Goal: Information Seeking & Learning: Learn about a topic

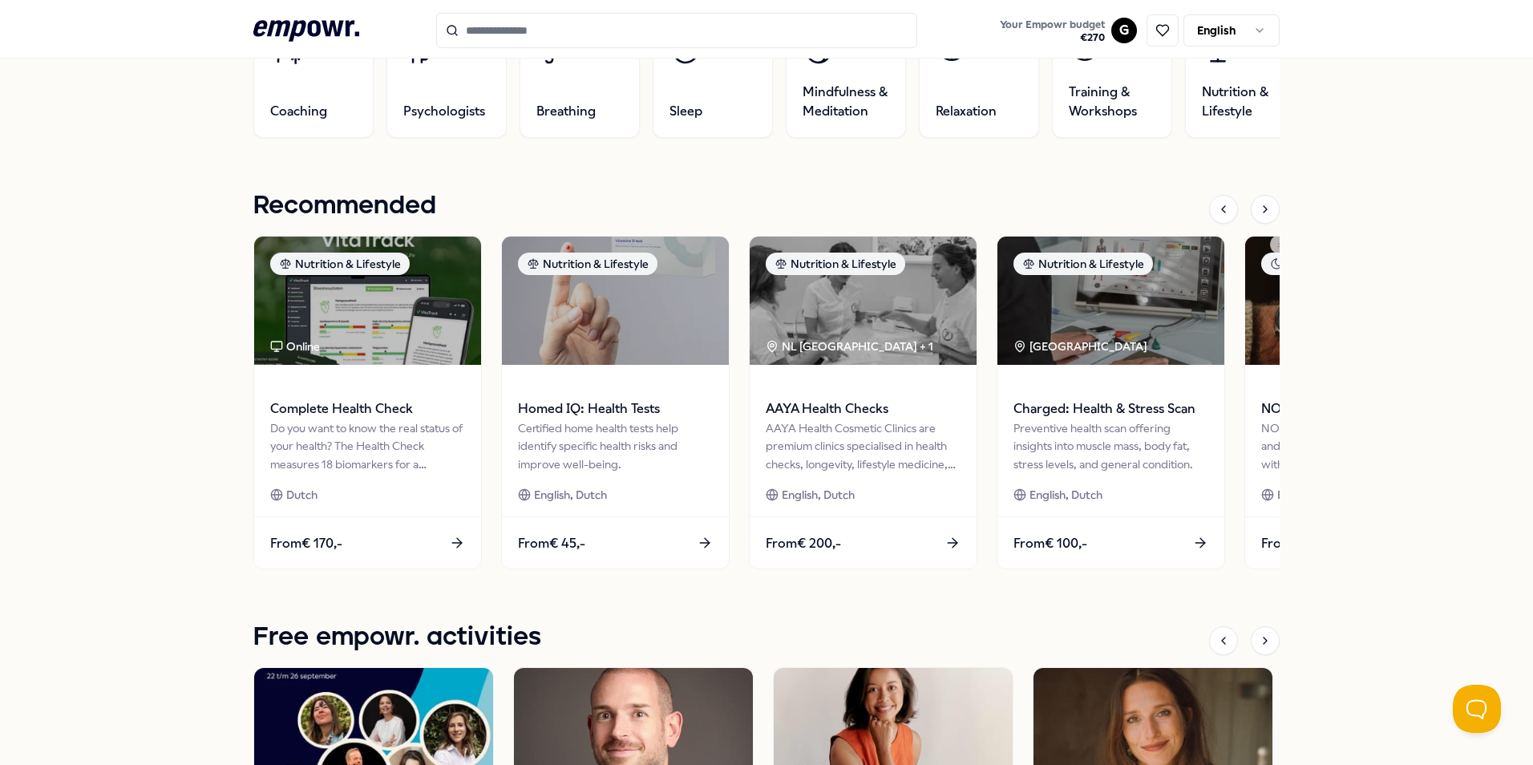
scroll to position [642, 0]
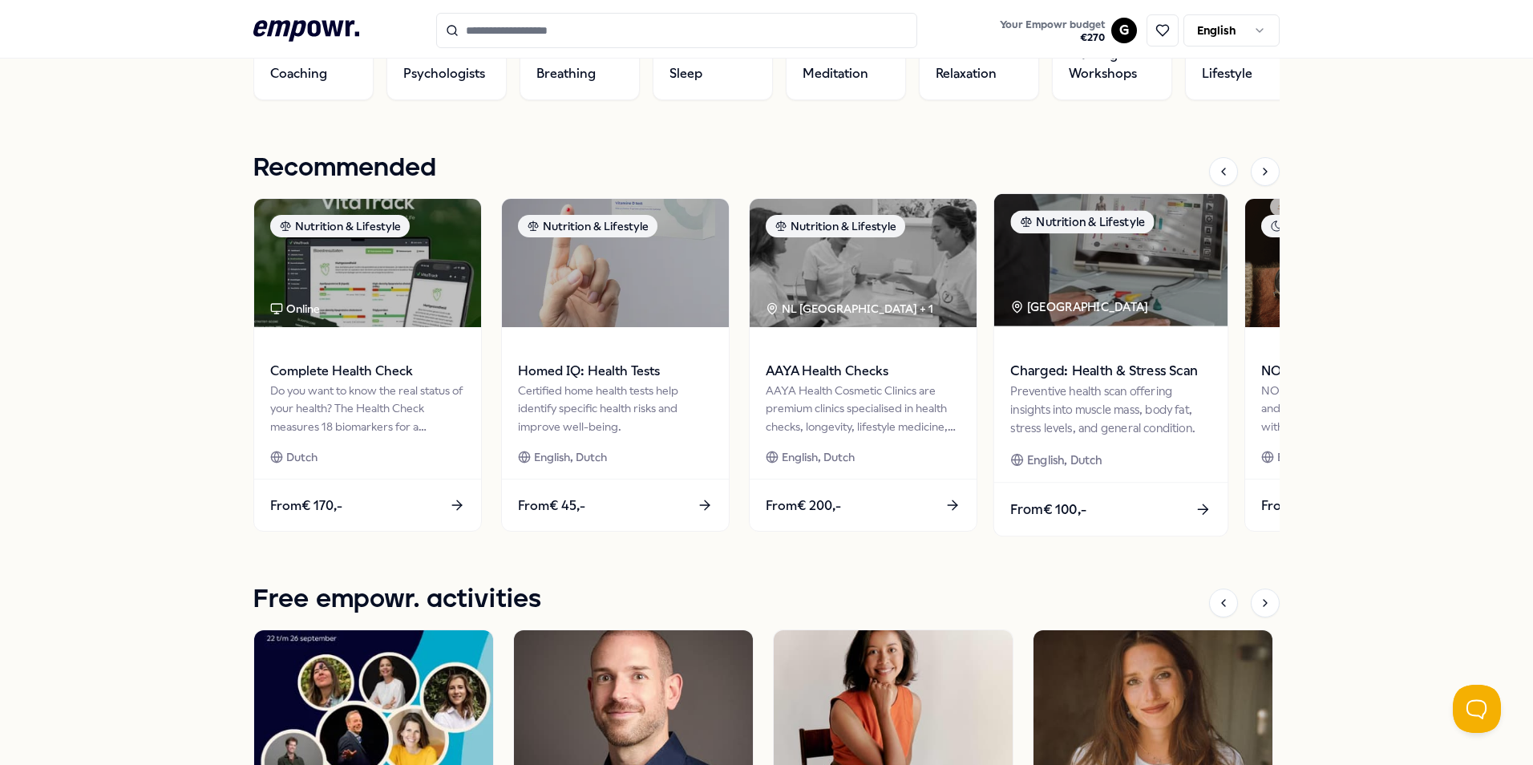
click at [1127, 512] on div "From € 100,-" at bounding box center [1110, 510] width 233 height 53
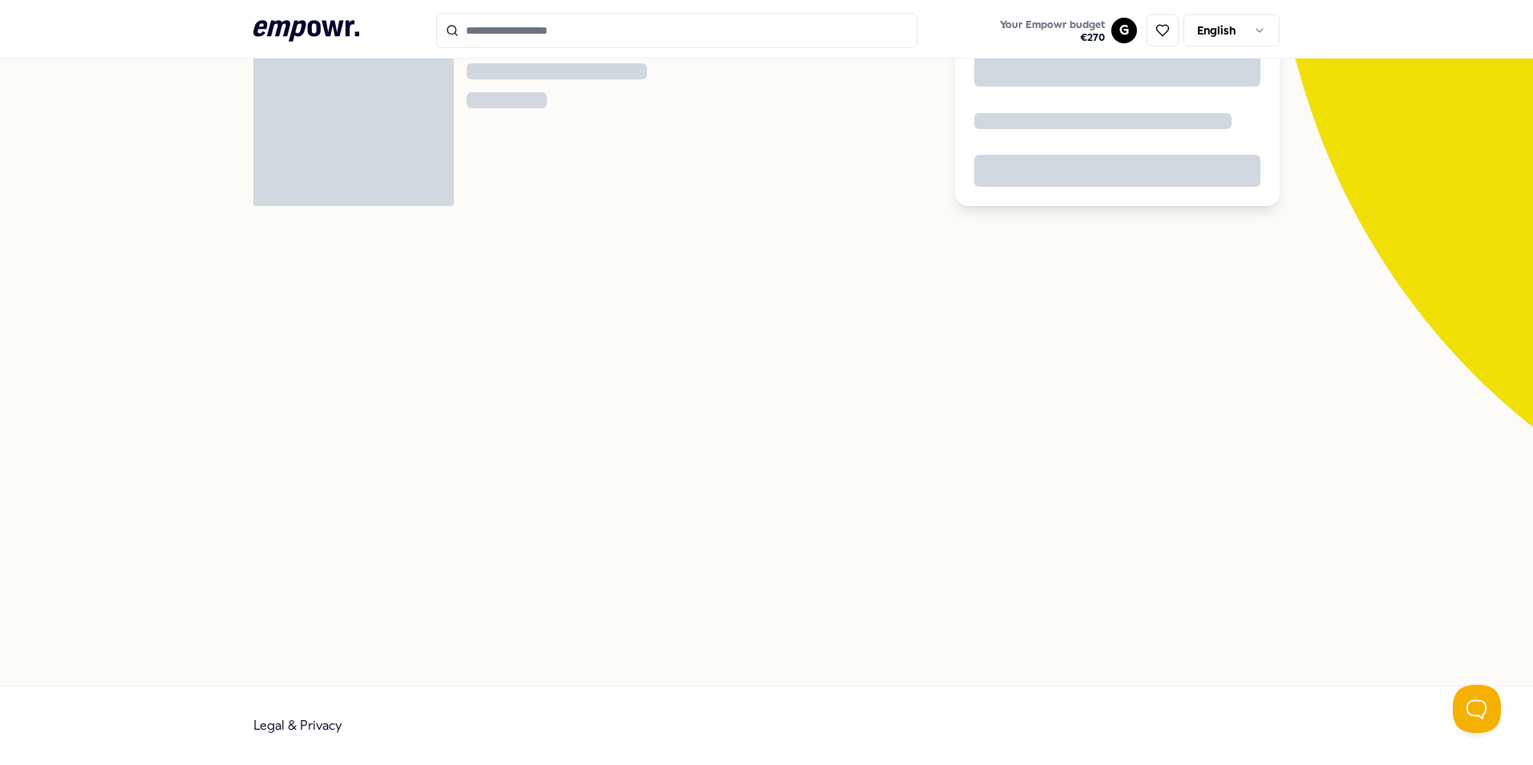
scroll to position [103, 0]
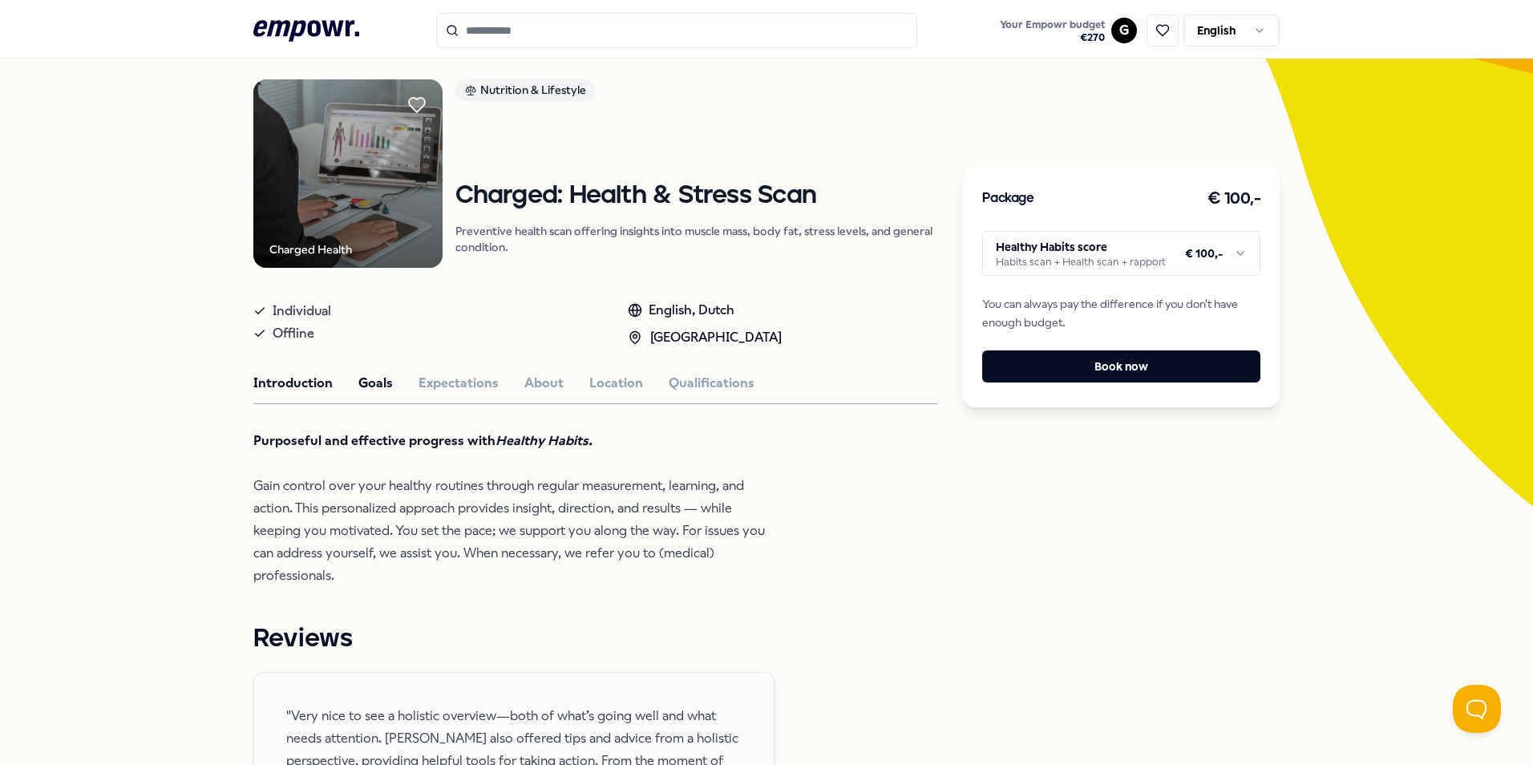
click at [381, 378] on button "Goals" at bounding box center [375, 383] width 34 height 21
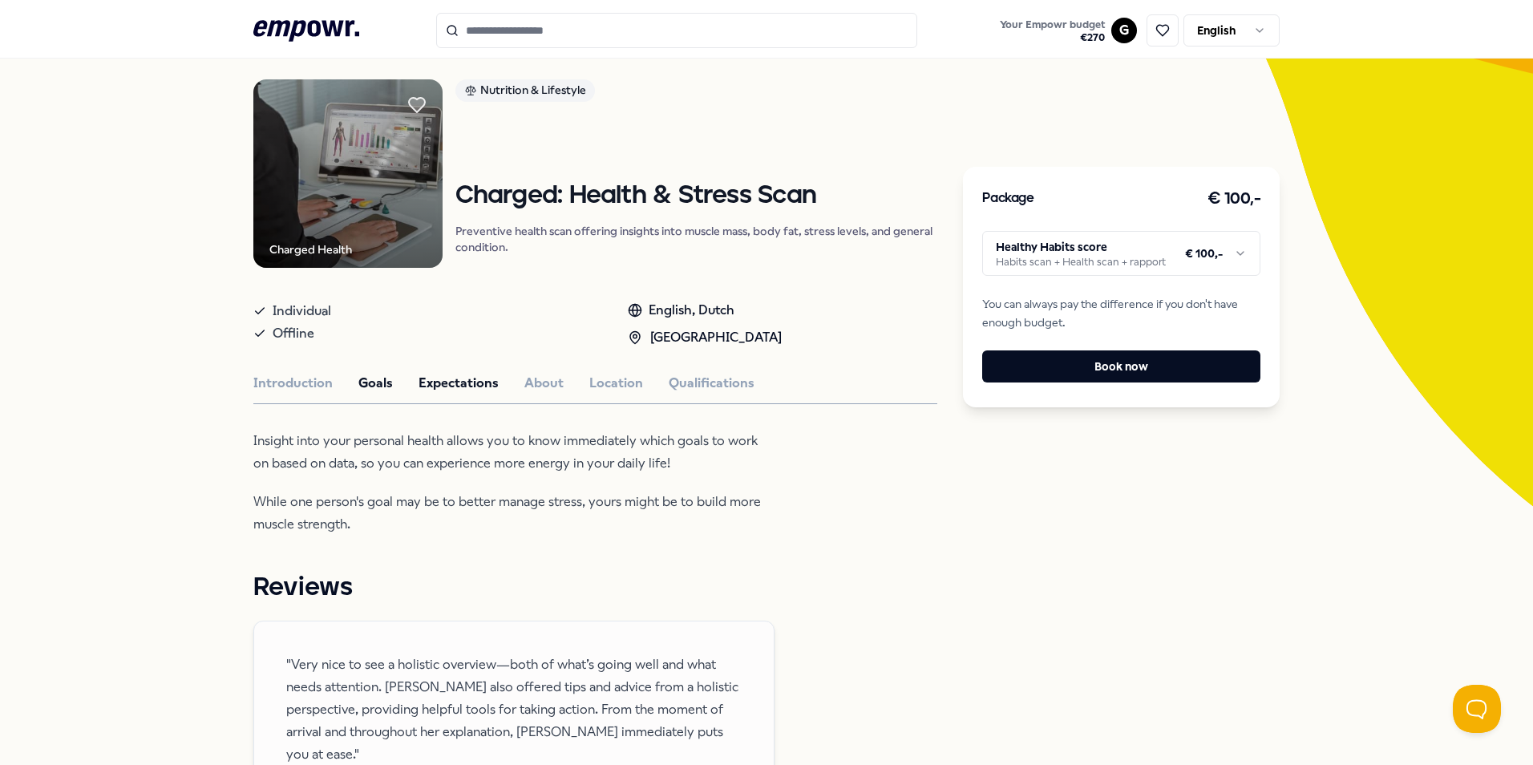
click at [429, 380] on button "Expectations" at bounding box center [459, 383] width 80 height 21
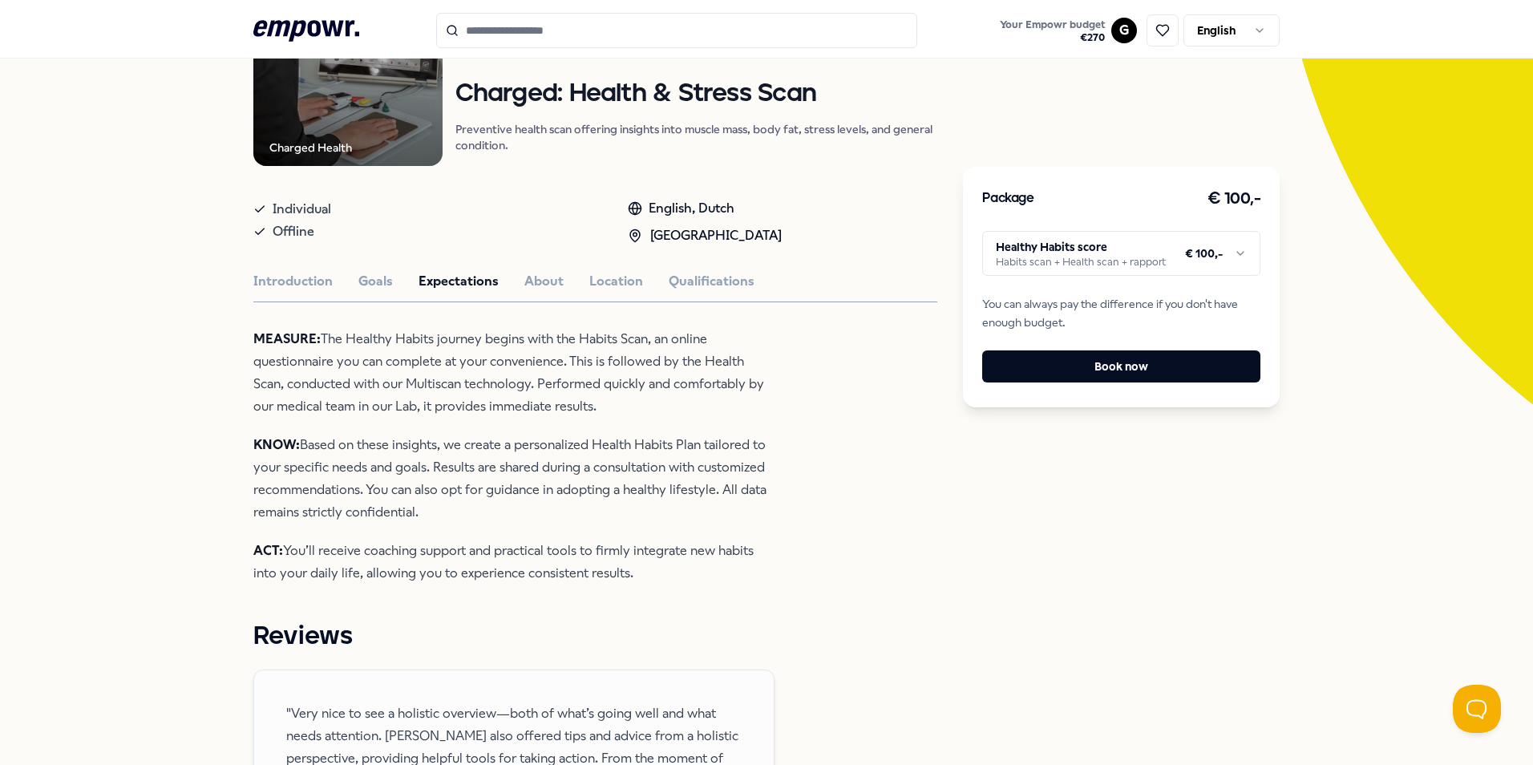
scroll to position [184, 0]
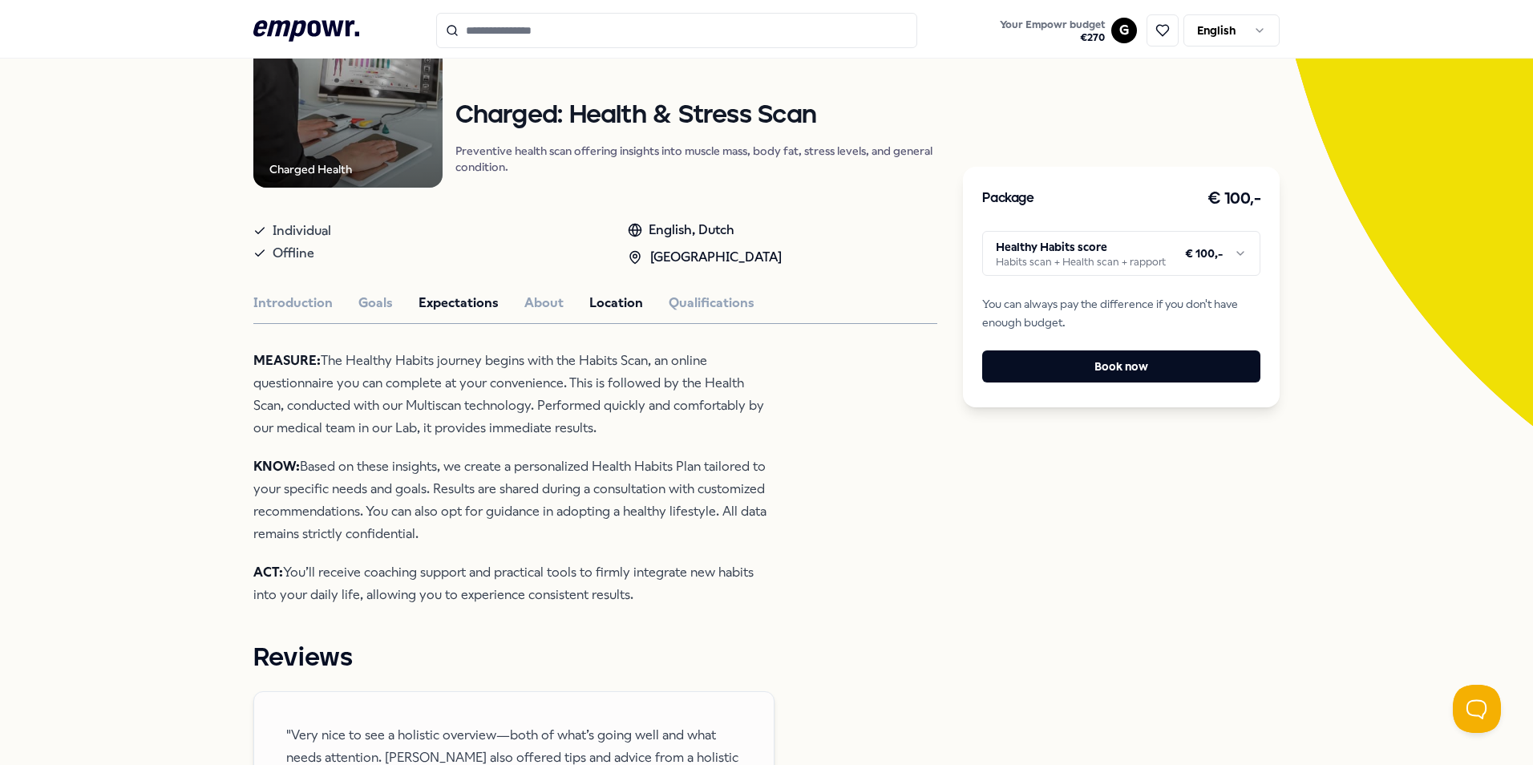
click at [595, 295] on button "Location" at bounding box center [616, 303] width 54 height 21
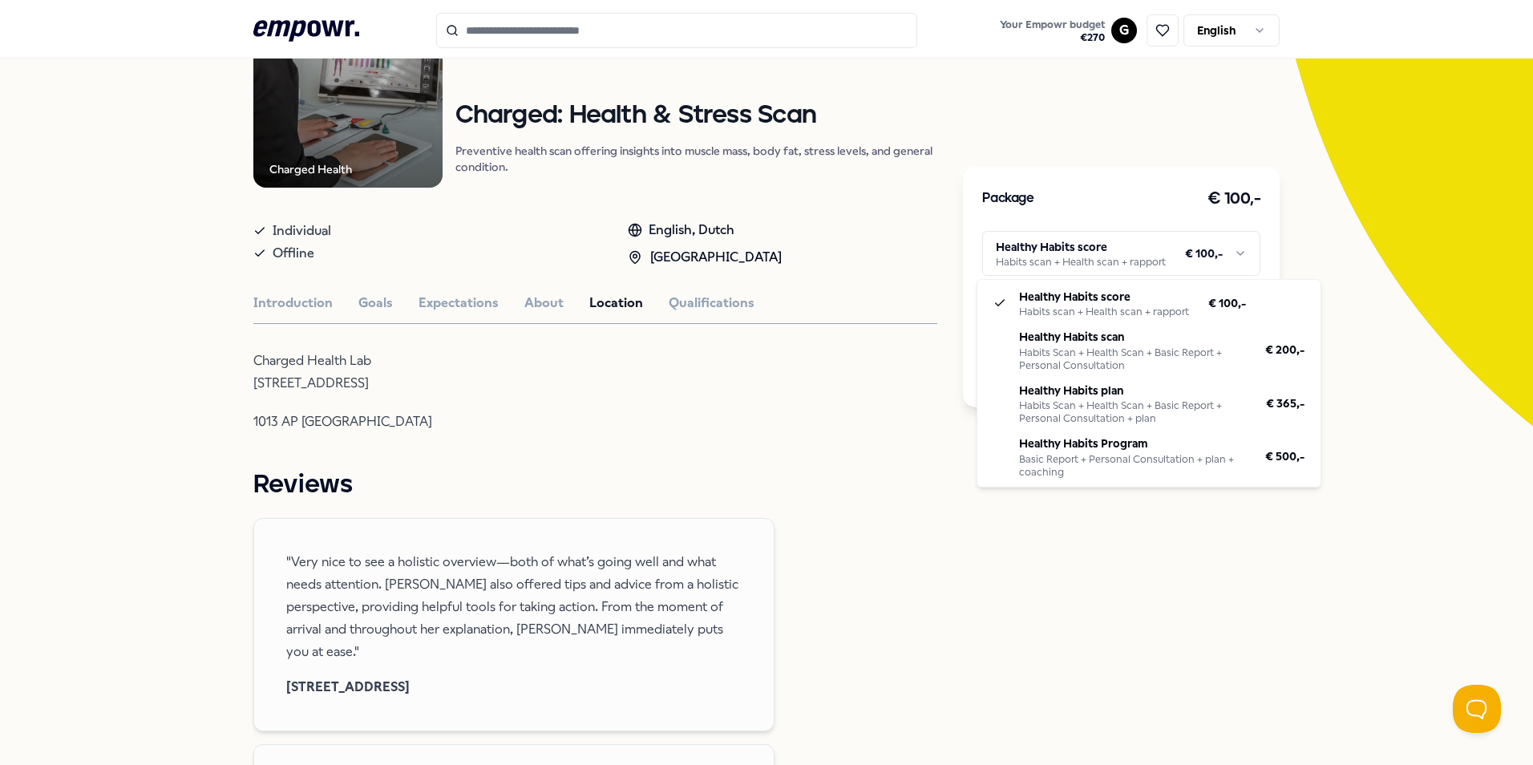
click at [1168, 251] on html ".empowr-logo_svg__cls-1{fill:#03032f} Your Empowr budget € 270 G English All ca…" at bounding box center [766, 382] width 1533 height 765
click at [665, 403] on html ".empowr-logo_svg__cls-1{fill:#03032f} Your Empowr budget € 270 G English All ca…" at bounding box center [766, 382] width 1533 height 765
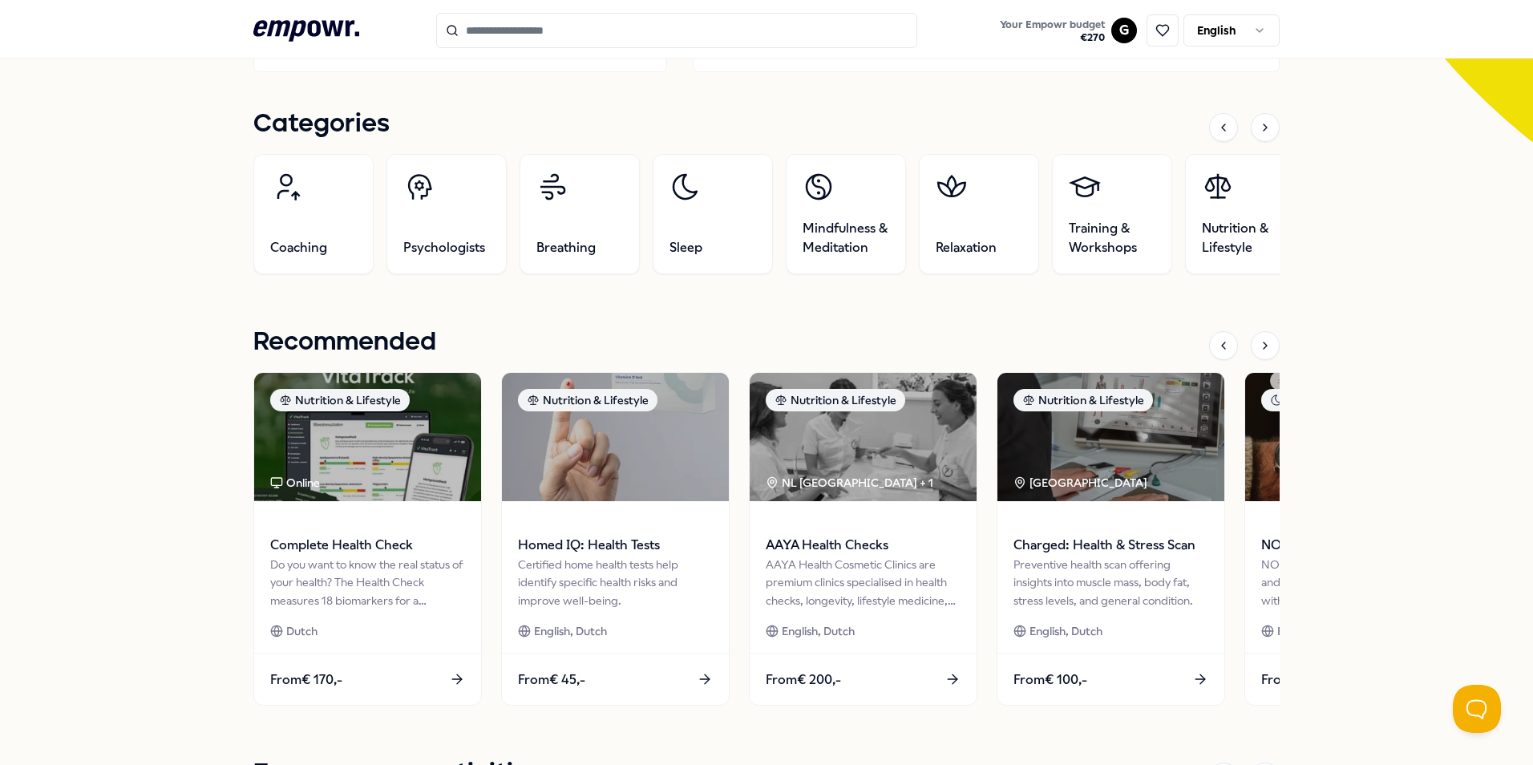
scroll to position [504, 0]
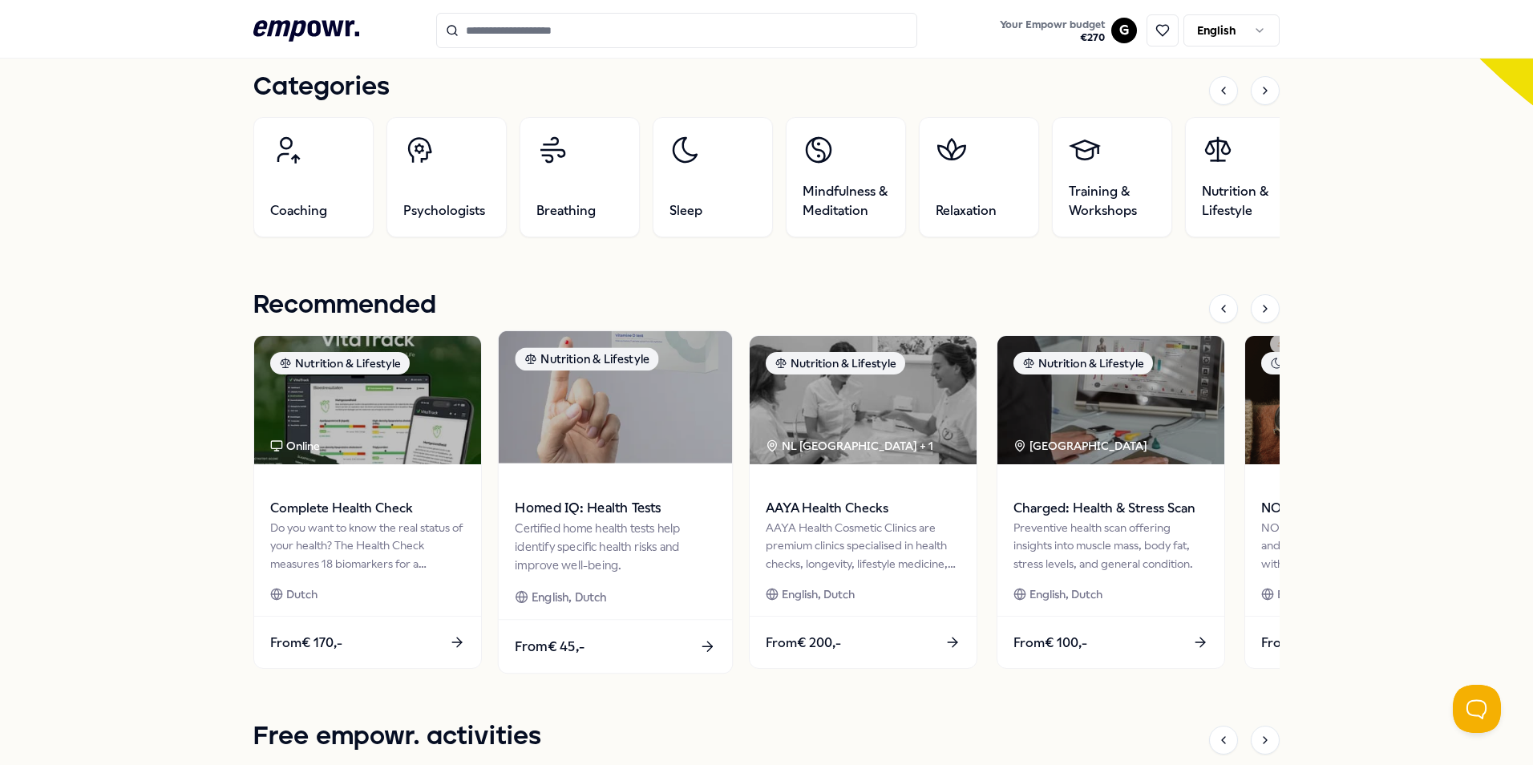
click at [599, 539] on div "Certified home health tests help identify specific health risks and improve wel…" at bounding box center [615, 546] width 200 height 55
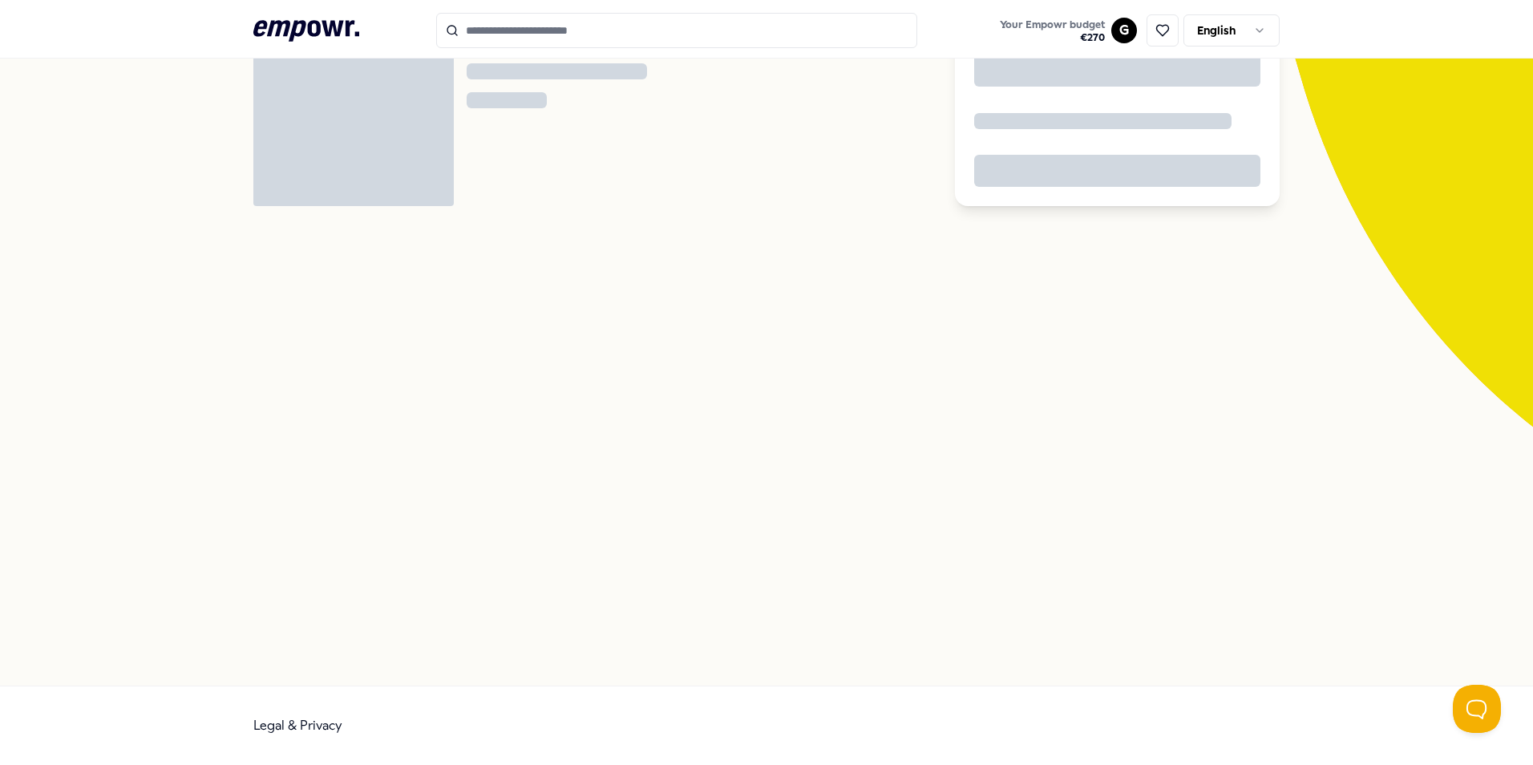
scroll to position [103, 0]
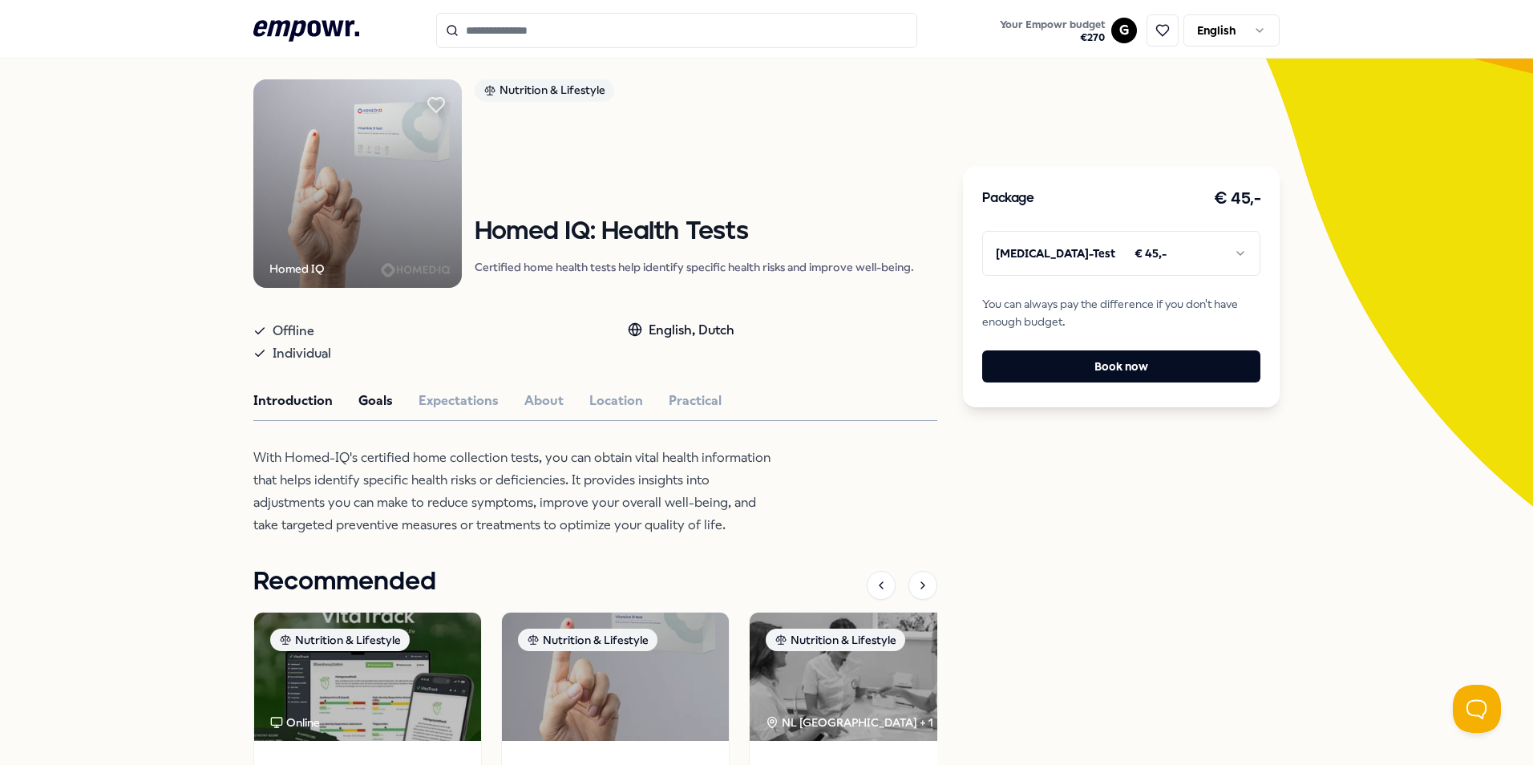
click at [375, 400] on button "Goals" at bounding box center [375, 401] width 34 height 21
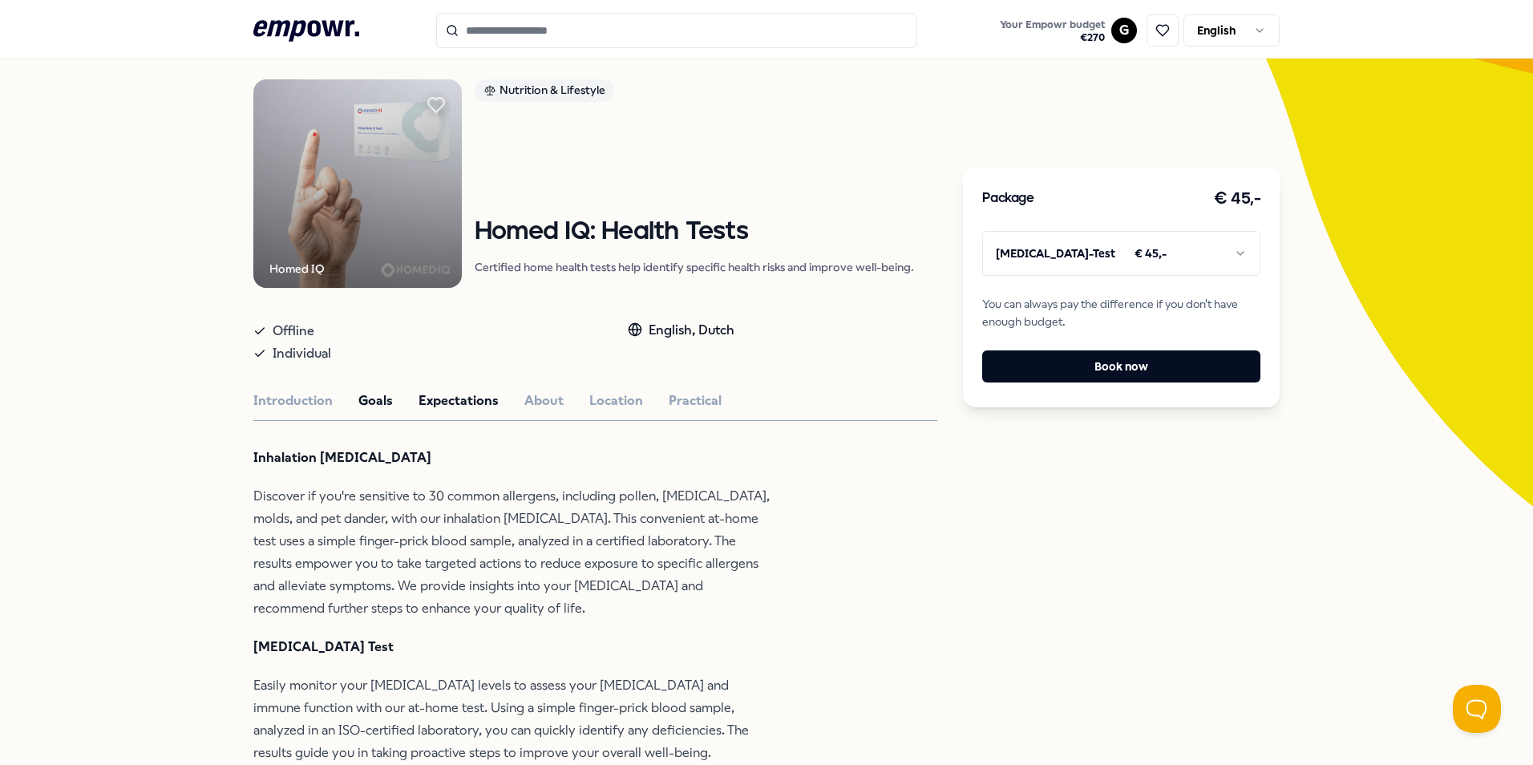
click at [436, 400] on button "Expectations" at bounding box center [459, 401] width 80 height 21
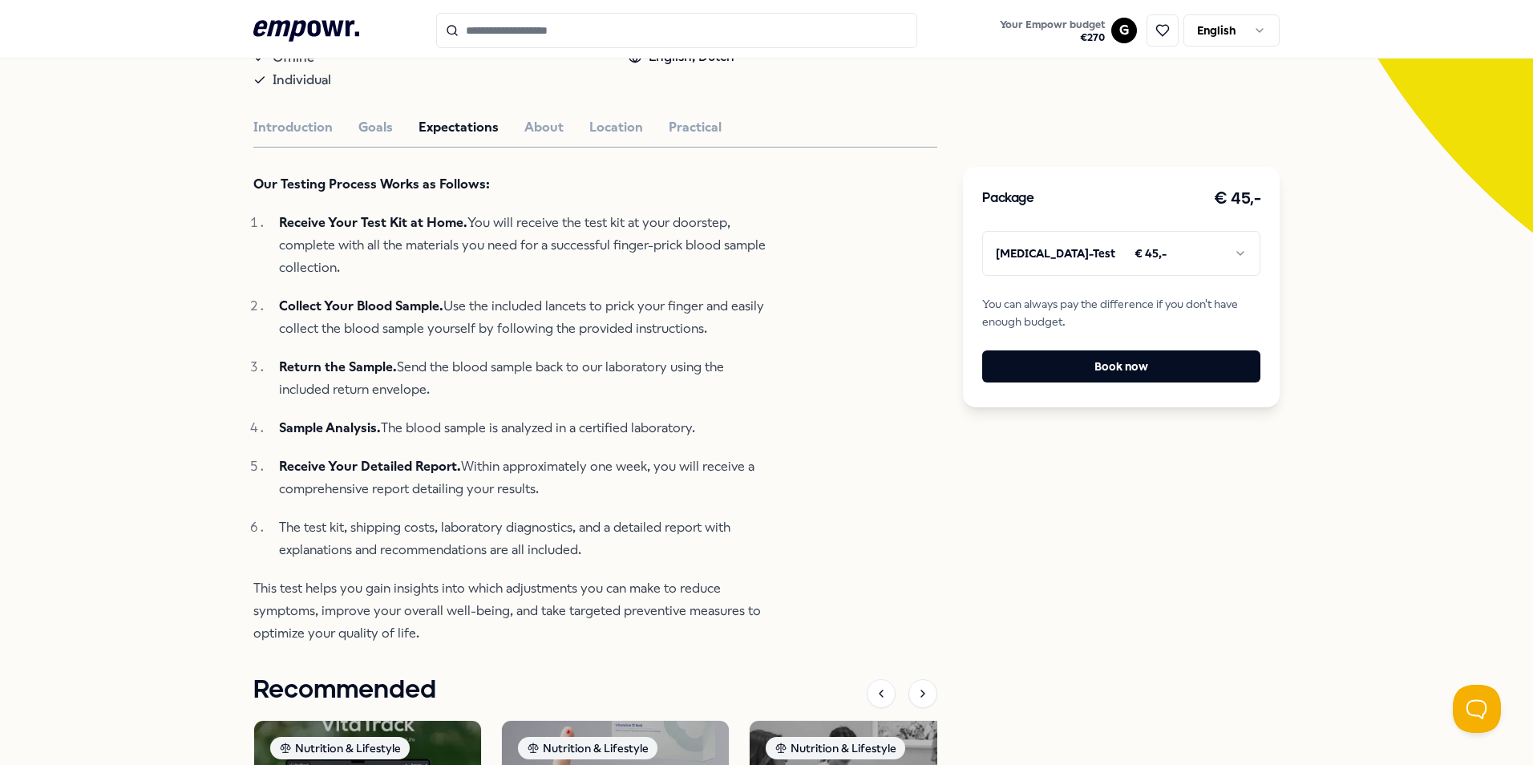
scroll to position [424, 0]
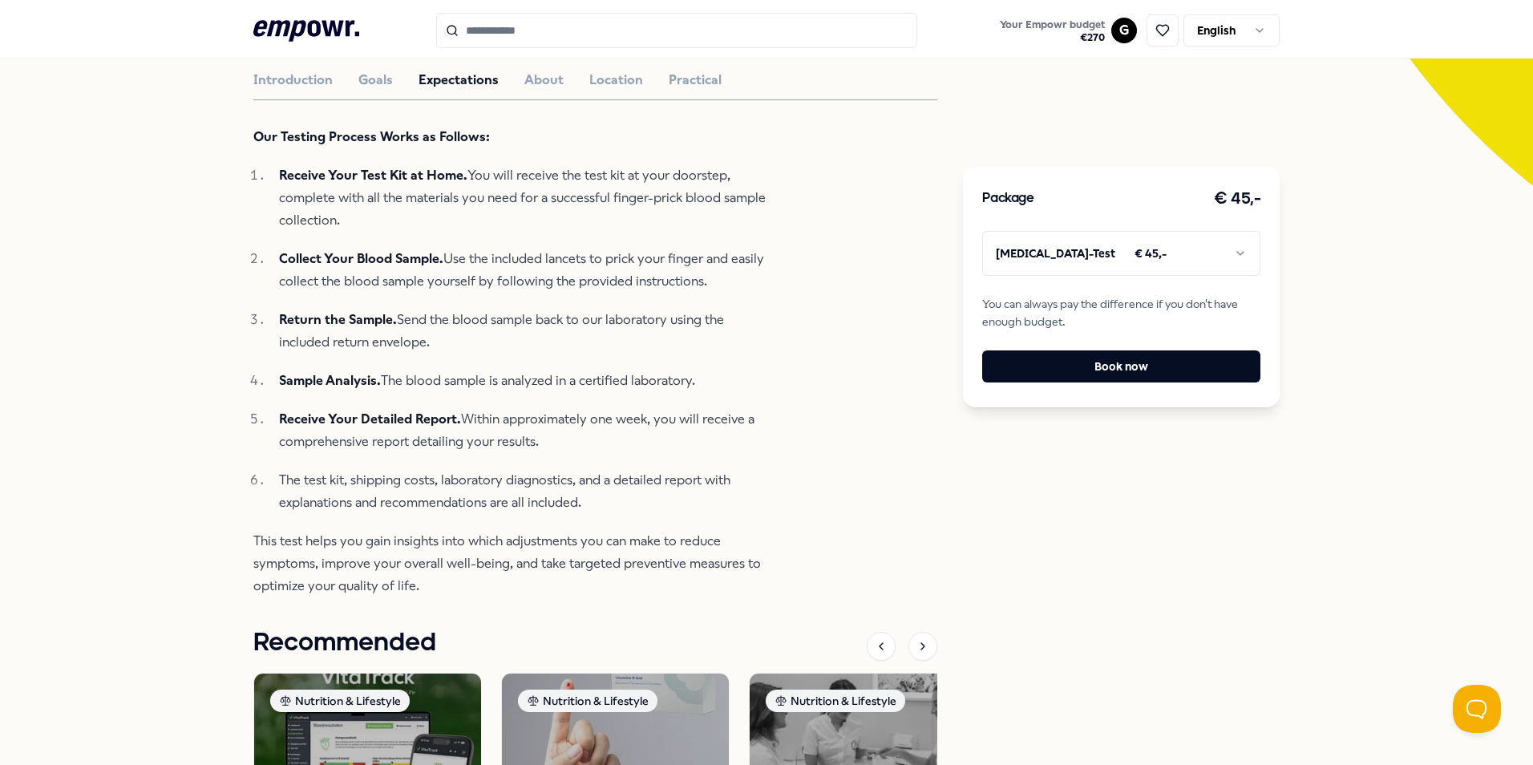
click at [1172, 260] on html ".empowr-logo_svg__cls-1{fill:#03032f} Your Empowr budget € 270 G English All ca…" at bounding box center [766, 382] width 1533 height 765
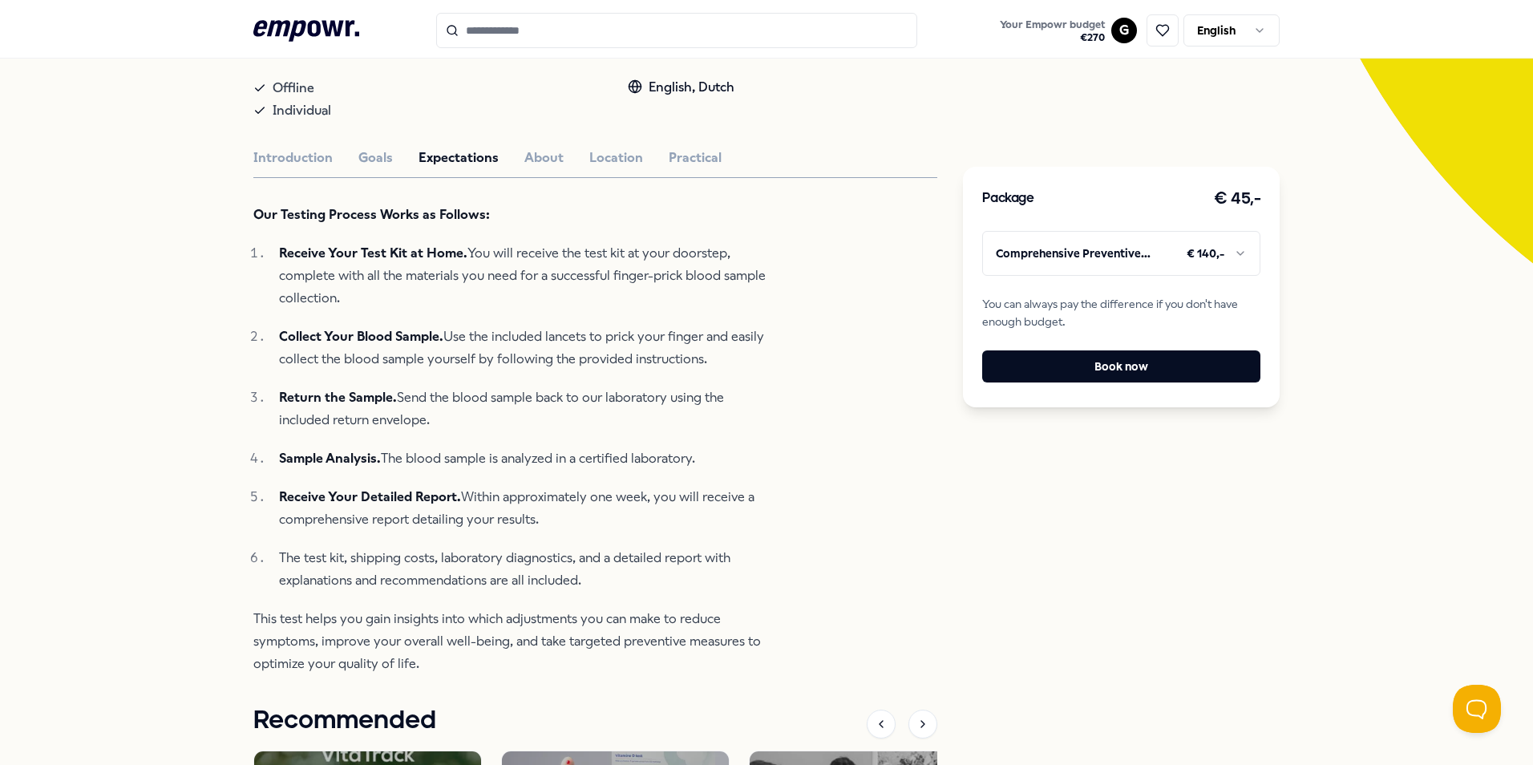
scroll to position [344, 0]
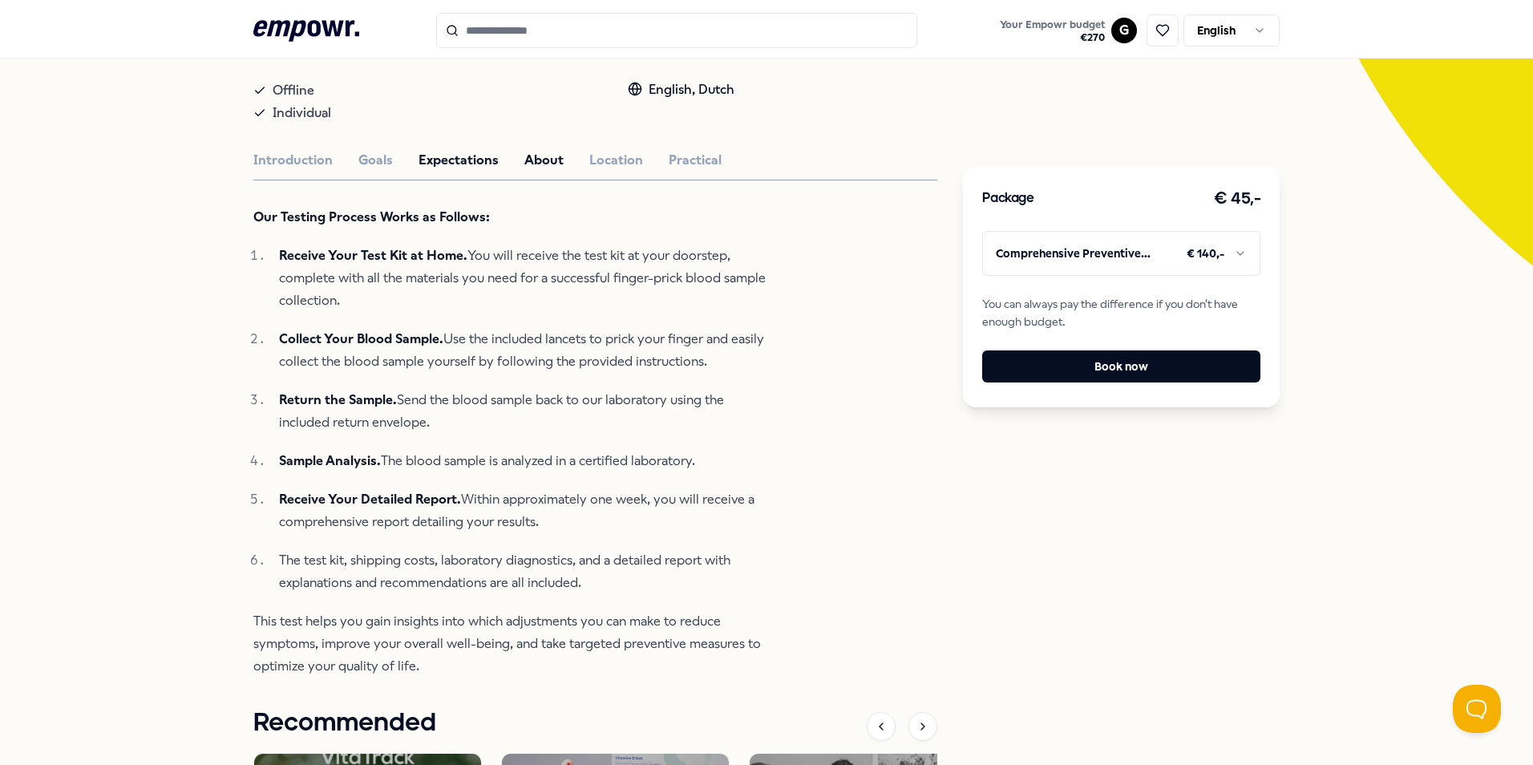
click at [524, 164] on button "About" at bounding box center [543, 160] width 39 height 21
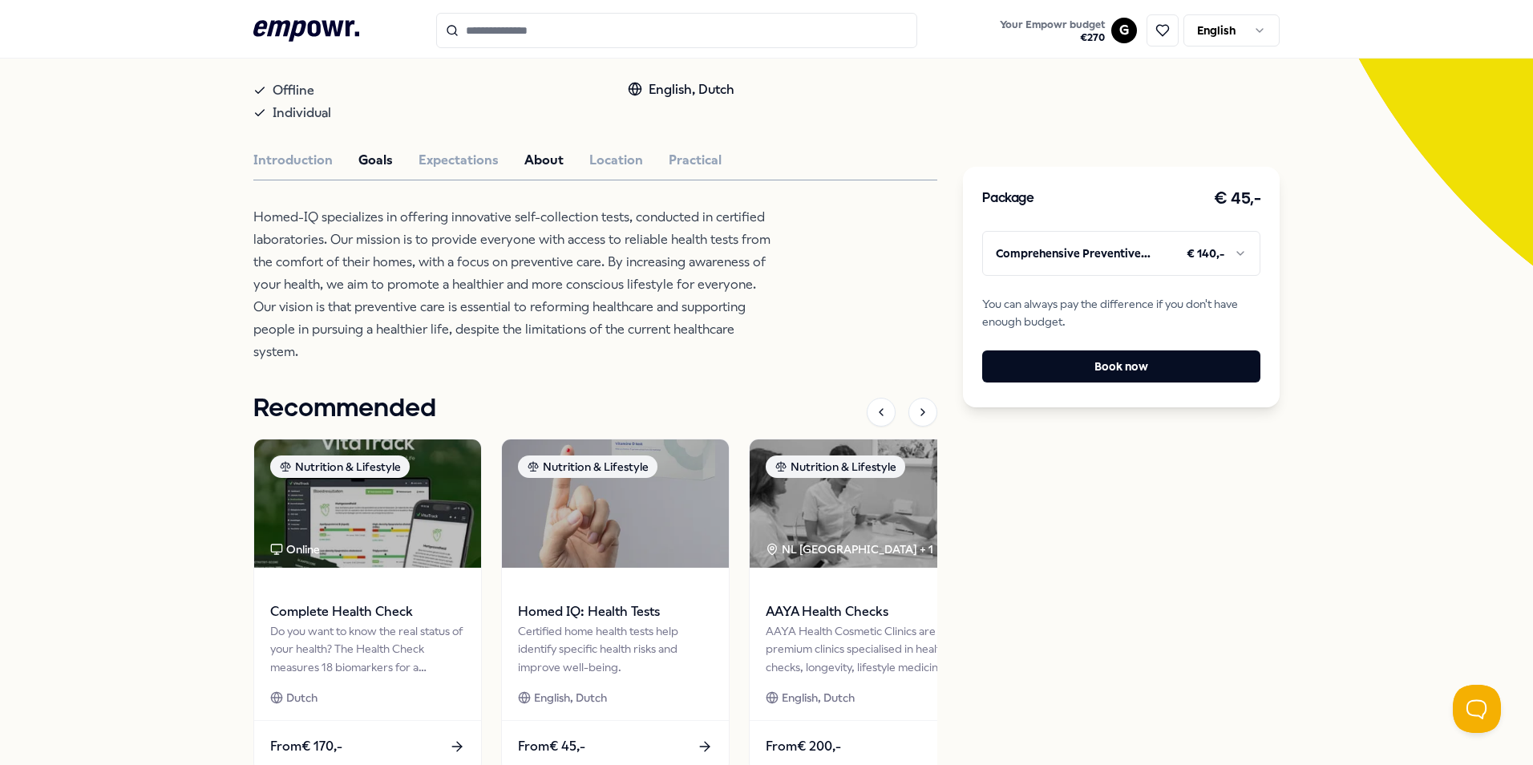
click at [370, 156] on button "Goals" at bounding box center [375, 160] width 34 height 21
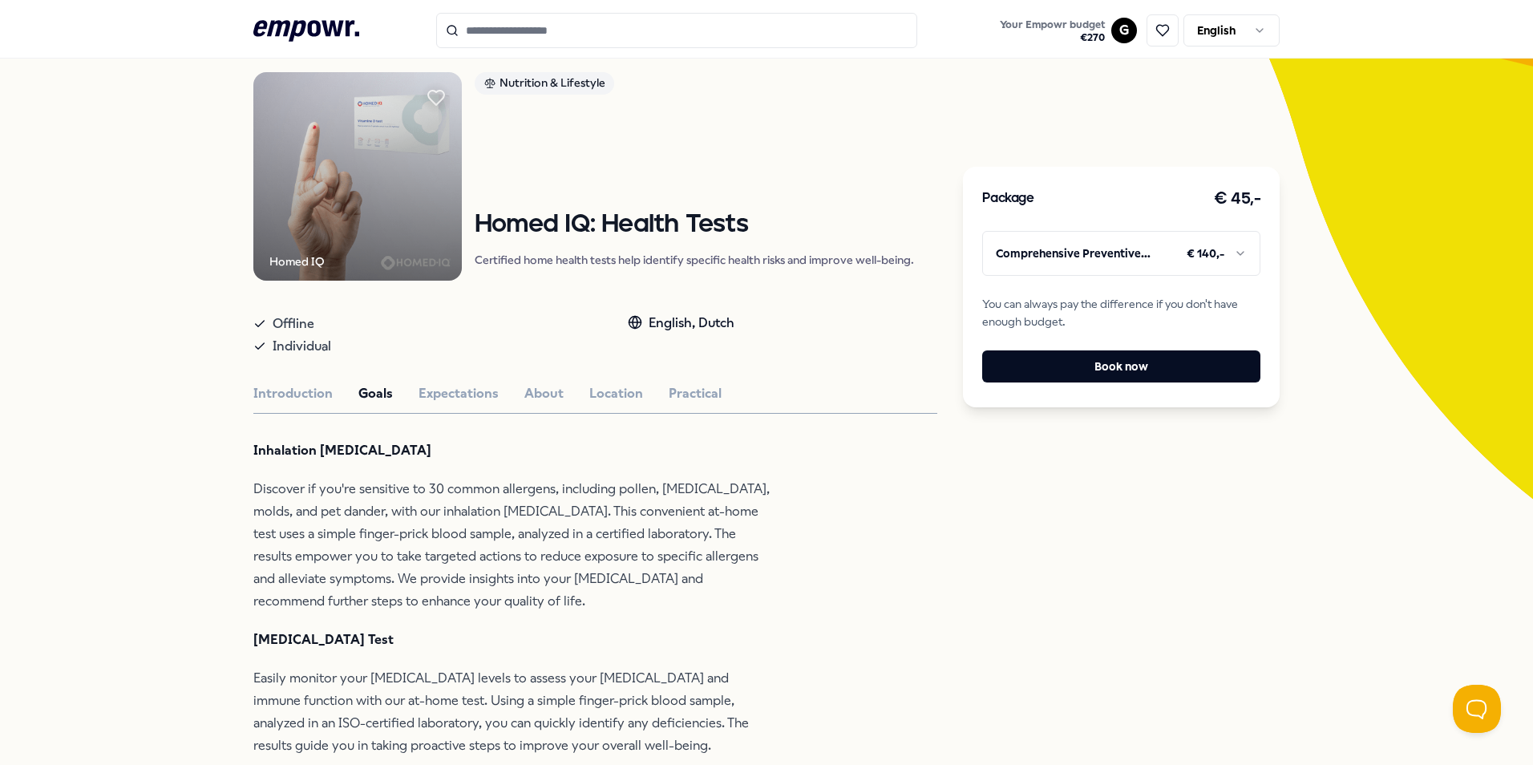
scroll to position [0, 0]
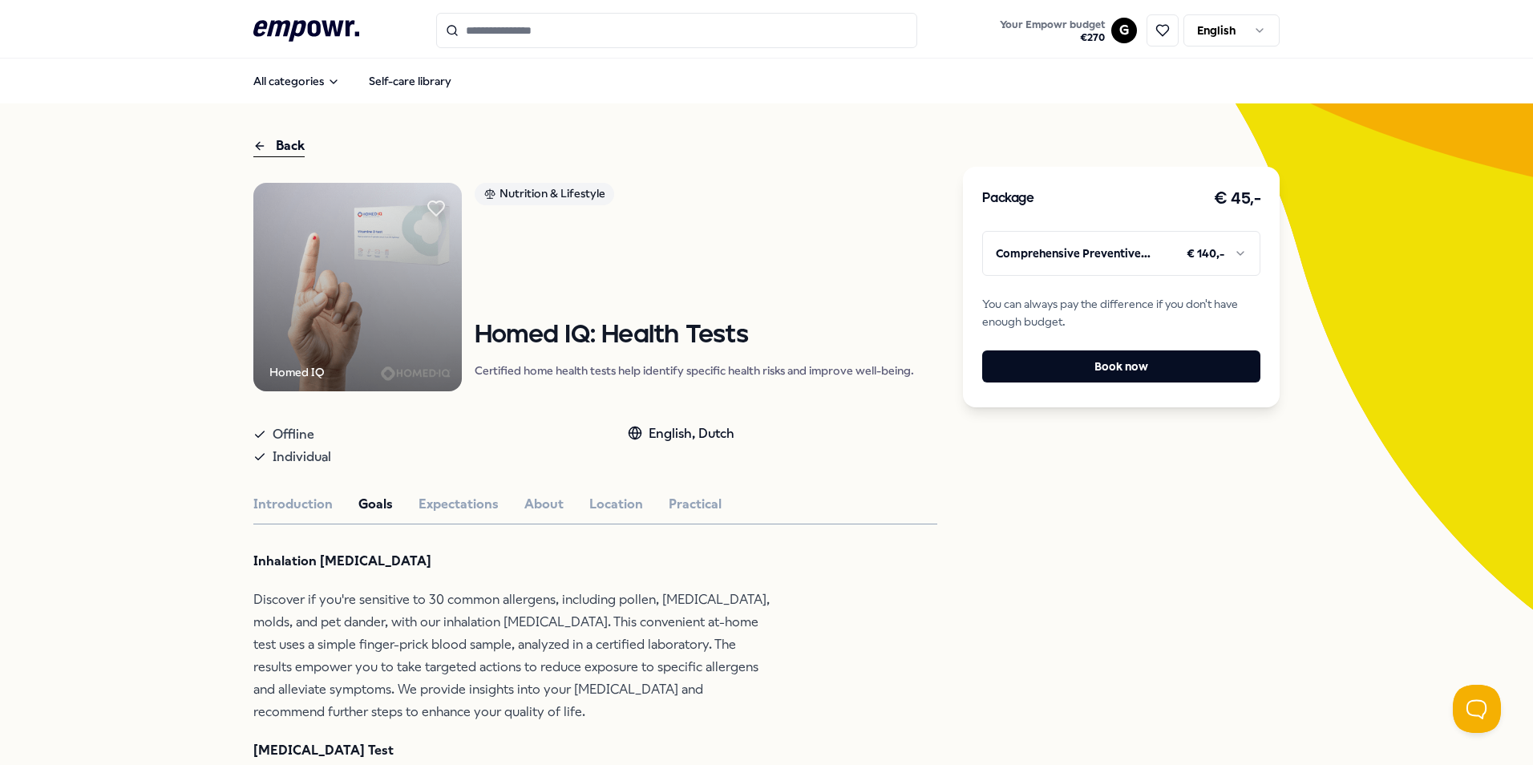
click at [283, 144] on div "Back" at bounding box center [278, 147] width 51 height 22
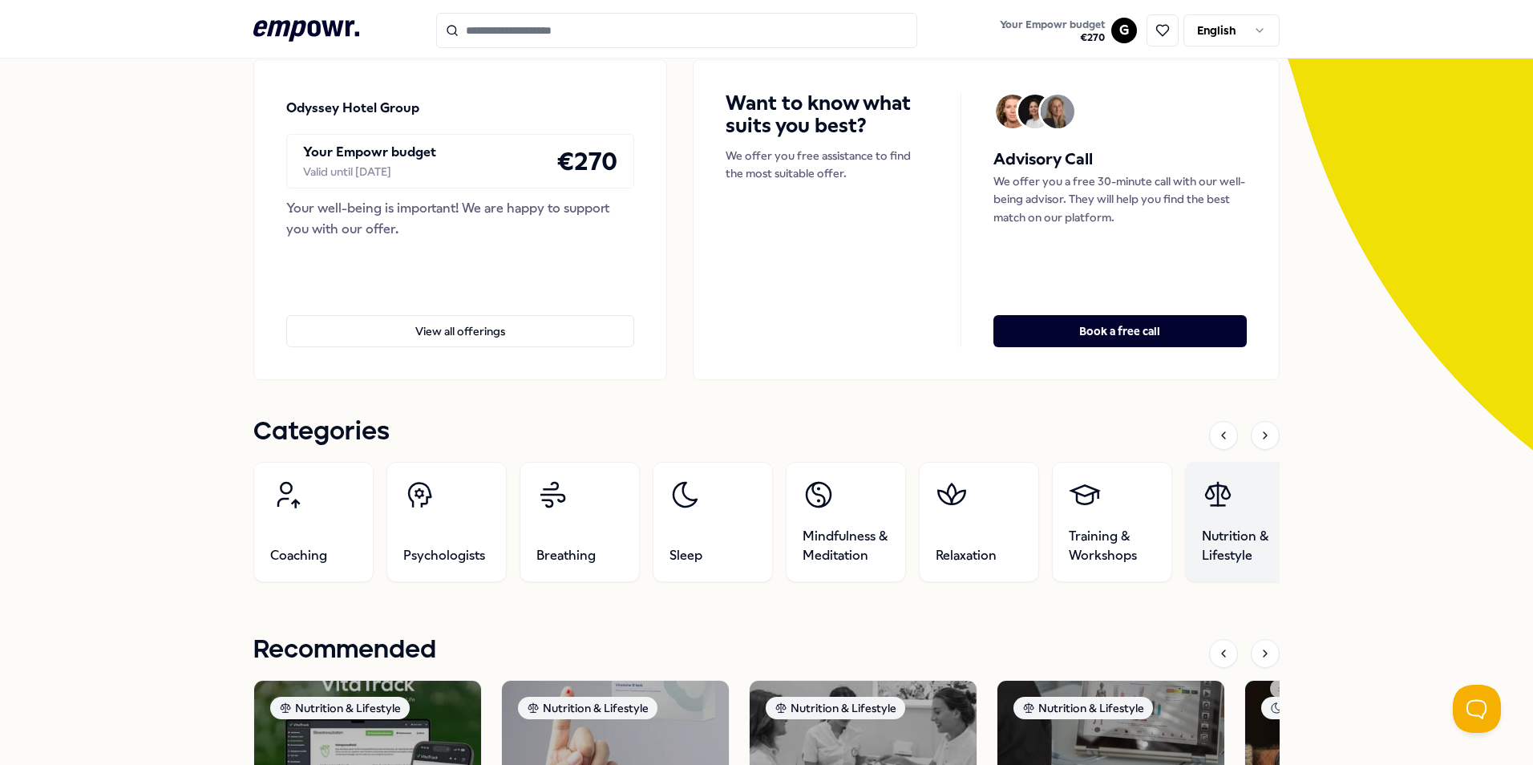
scroll to position [160, 0]
click at [1242, 550] on span "Nutrition & Lifestyle" at bounding box center [1245, 545] width 87 height 38
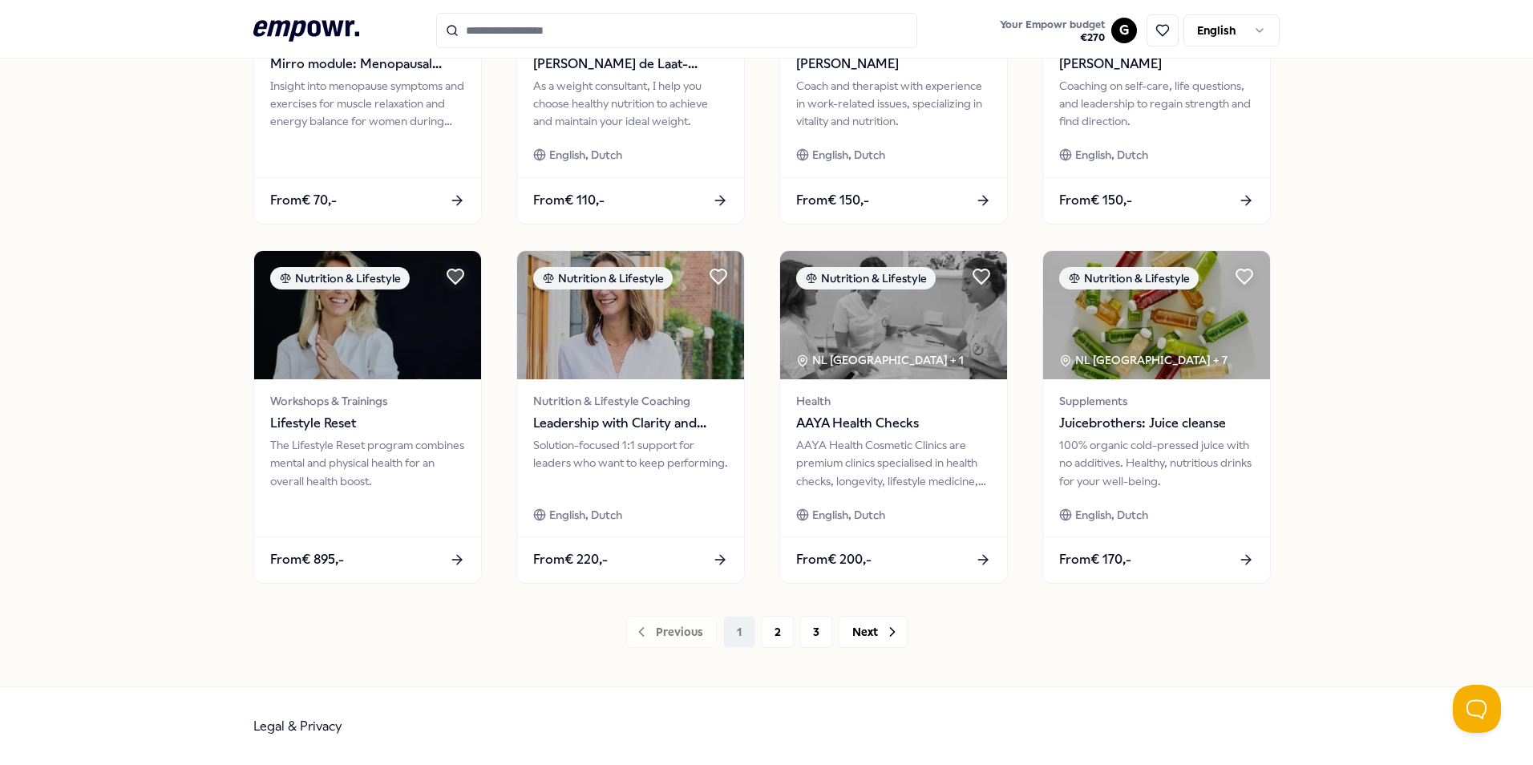
scroll to position [670, 0]
click at [776, 629] on button "2" at bounding box center [778, 631] width 32 height 32
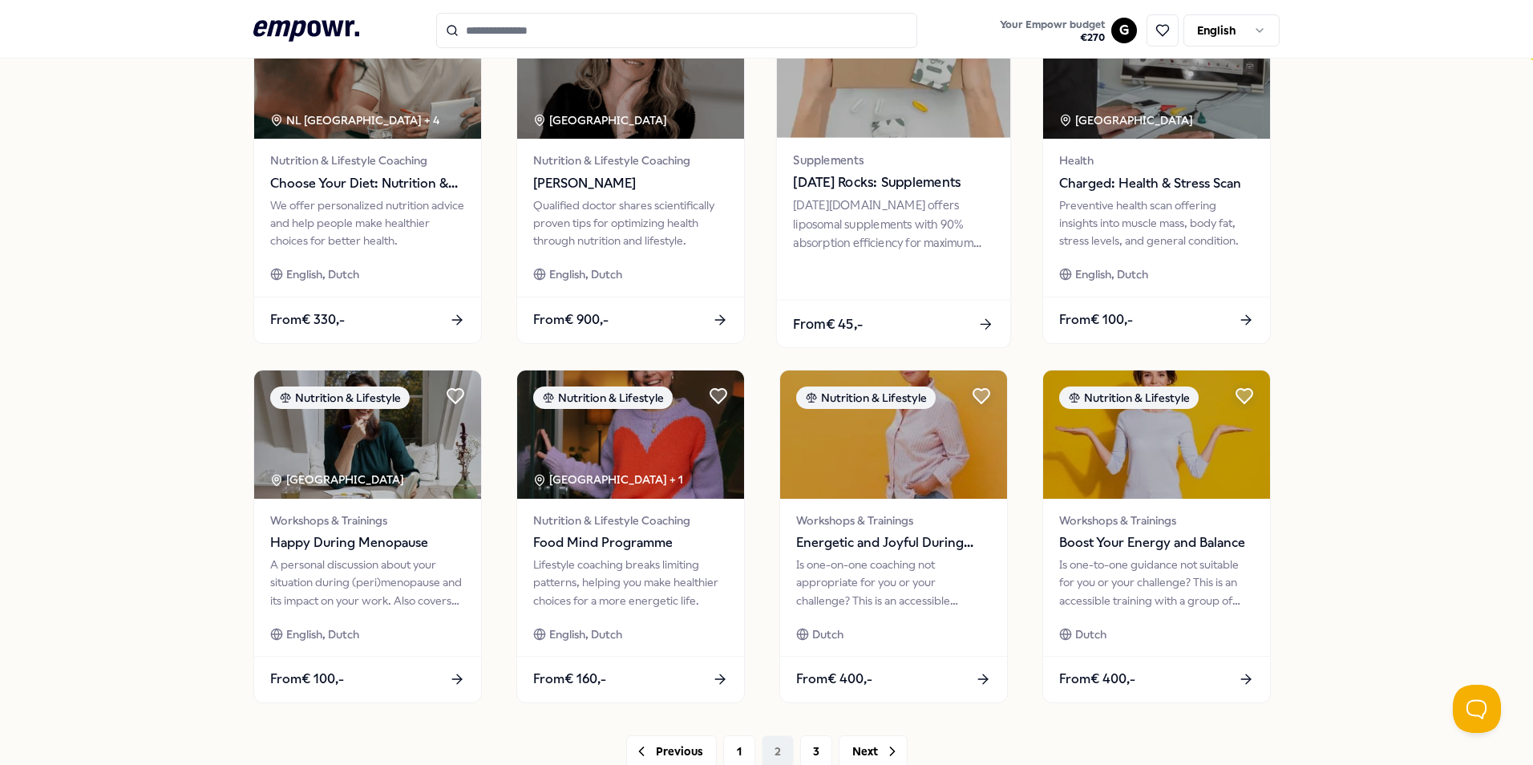
scroll to position [561, 0]
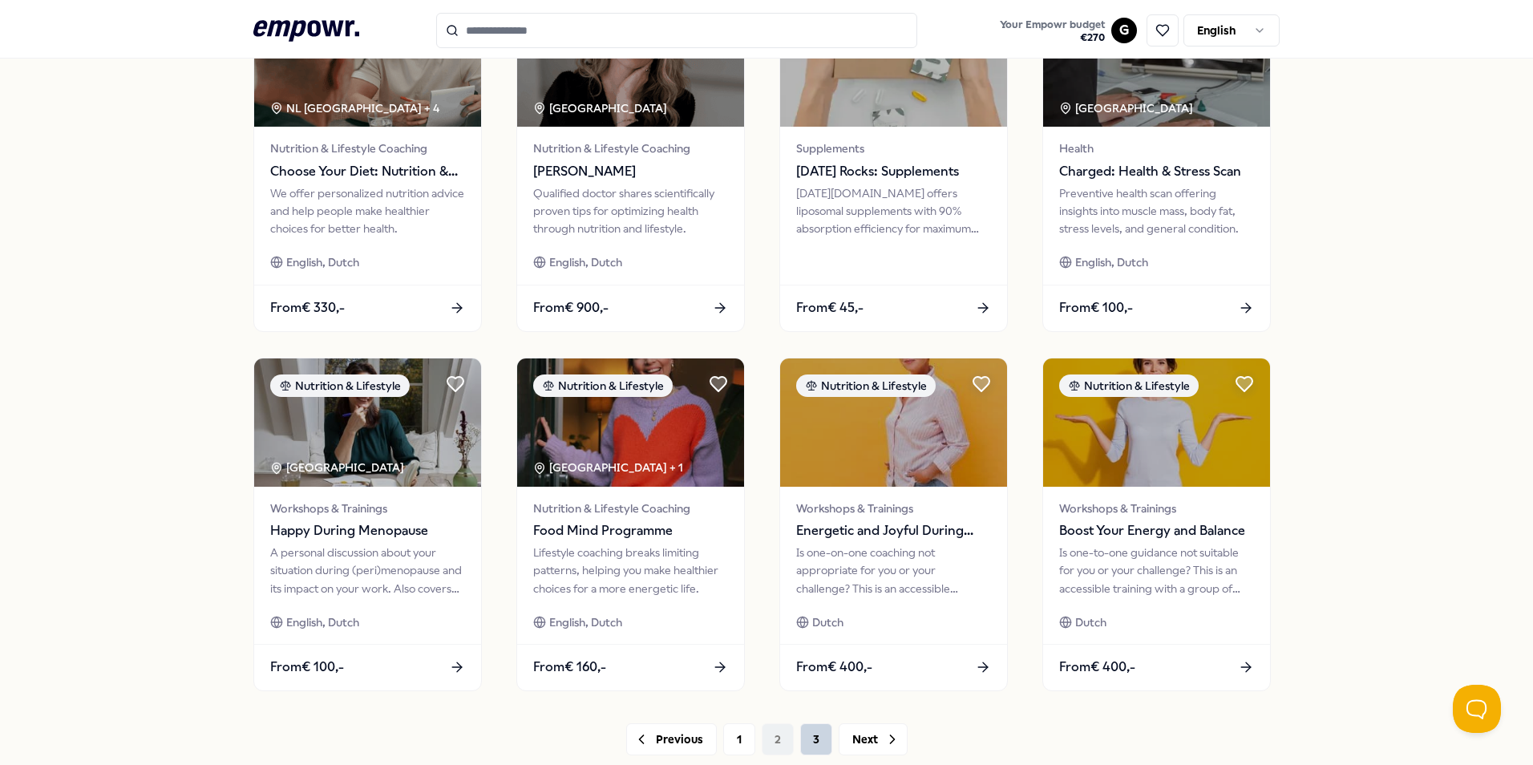
click at [809, 735] on button "3" at bounding box center [816, 739] width 32 height 32
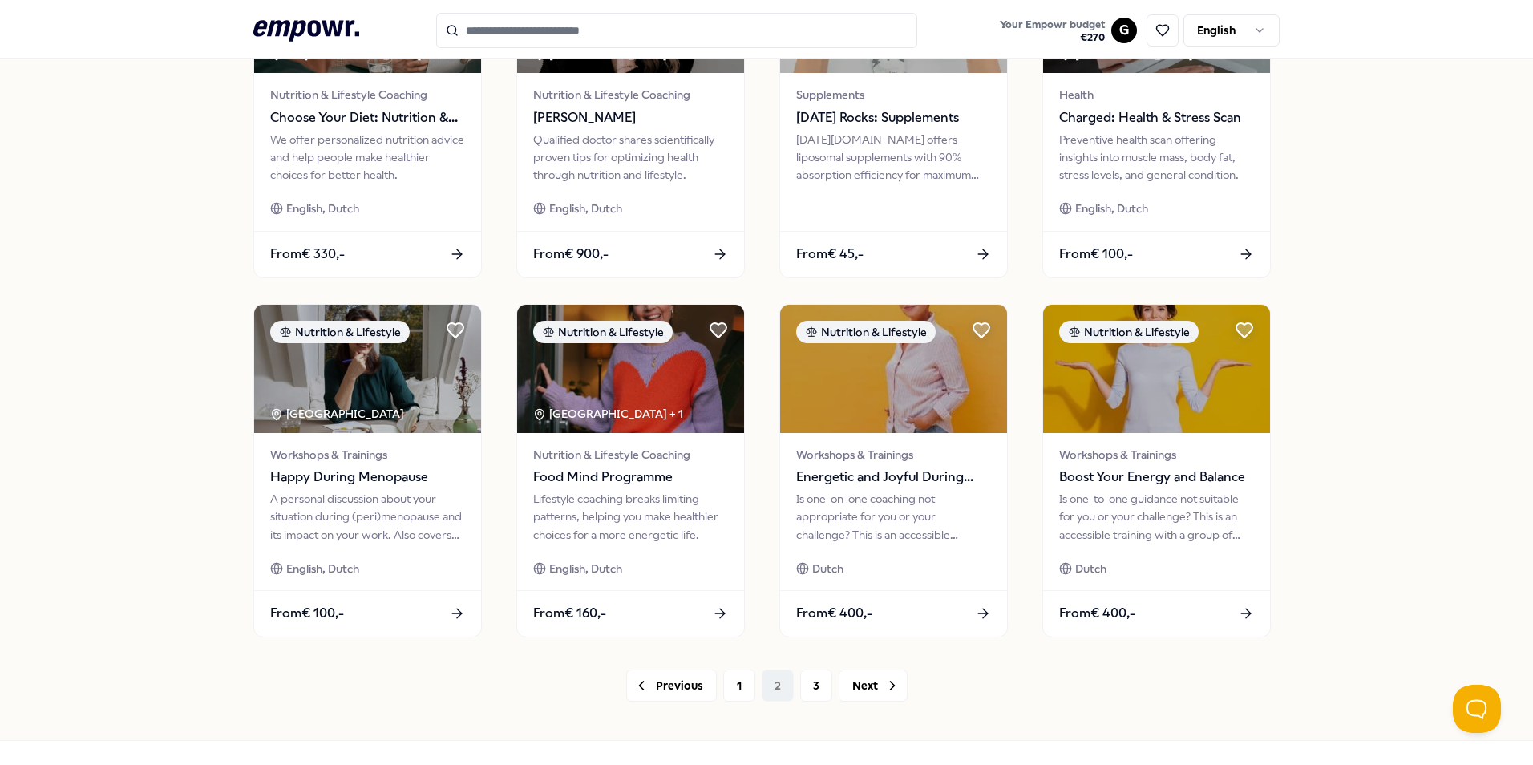
scroll to position [670, 0]
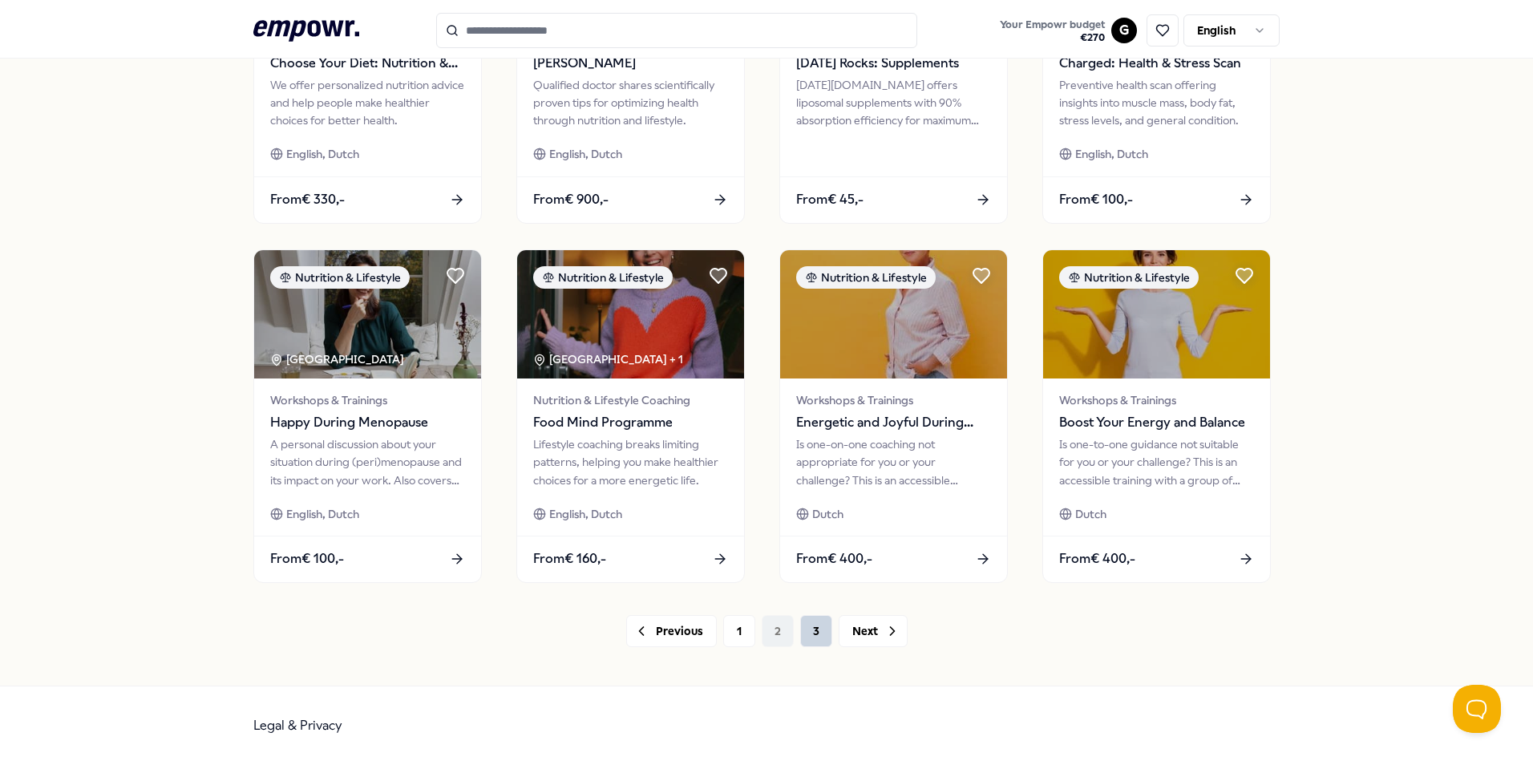
click at [811, 634] on button "3" at bounding box center [816, 631] width 32 height 32
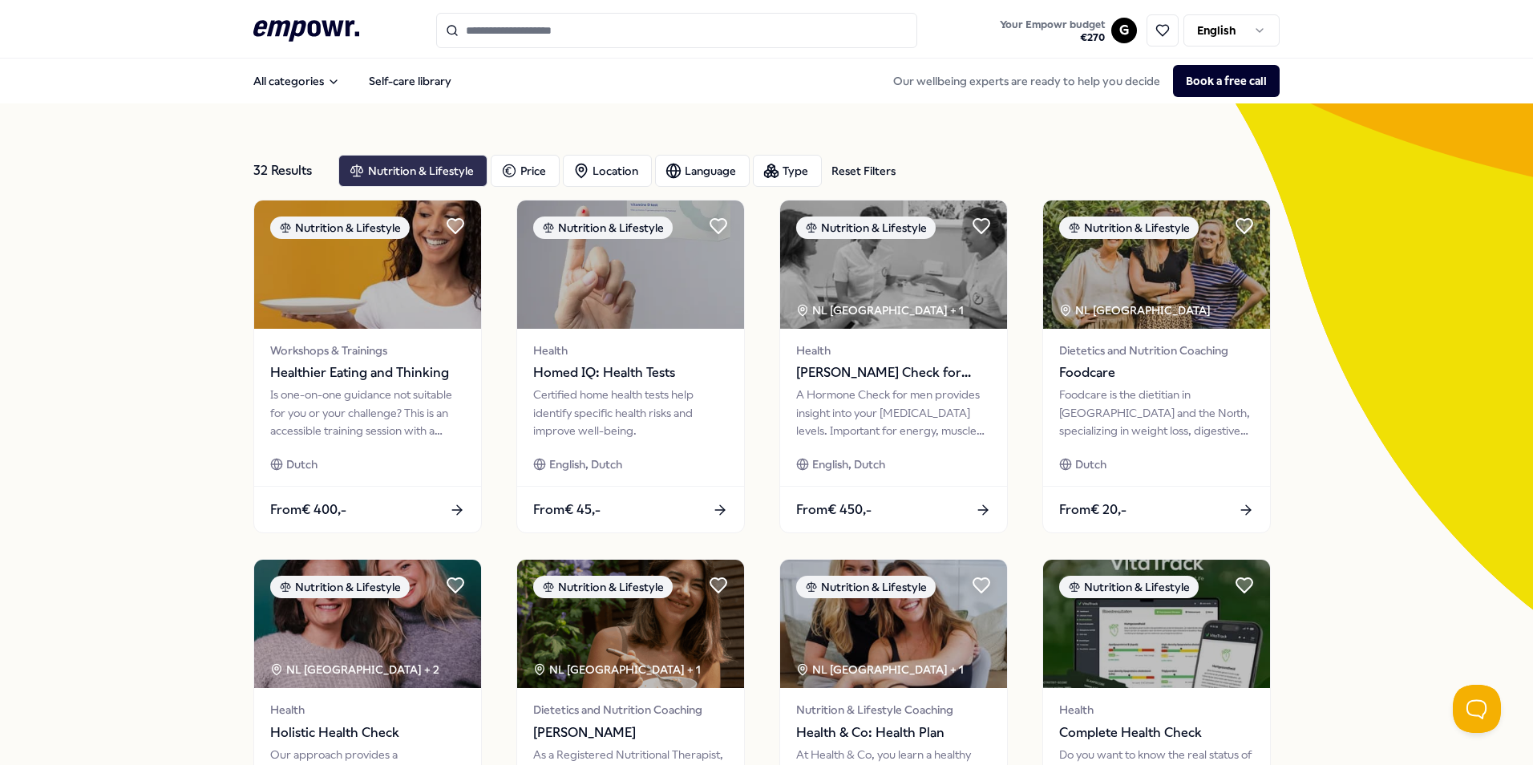
click at [435, 166] on div "Nutrition & Lifestyle" at bounding box center [412, 171] width 149 height 32
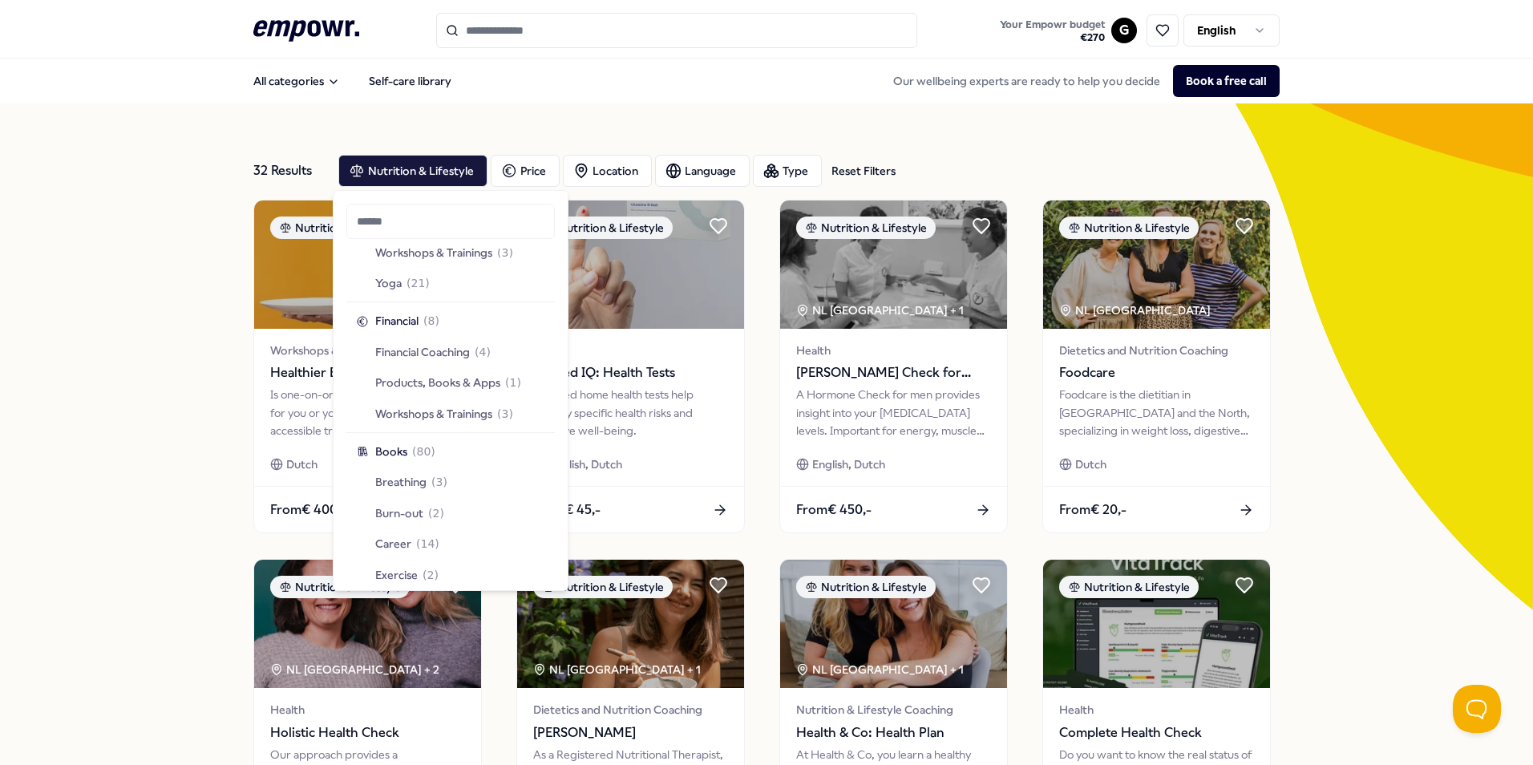
scroll to position [2923, 0]
